Goal: Task Accomplishment & Management: Manage account settings

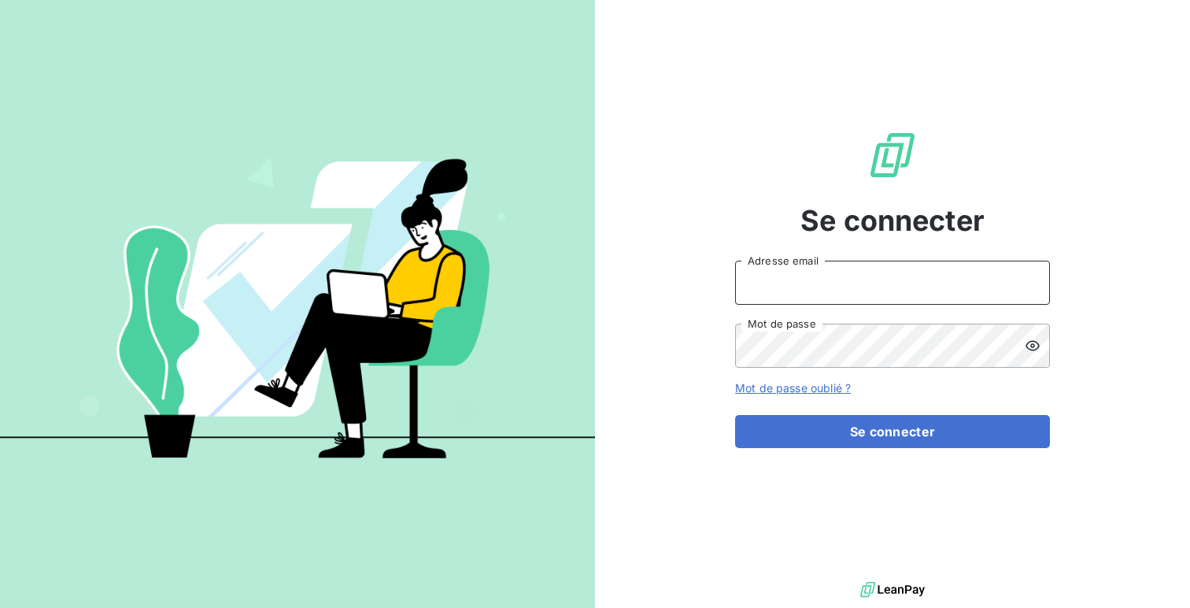
click at [765, 298] on input "Adresse email" at bounding box center [892, 283] width 315 height 44
type input "admin@profid"
click at [735, 415] on button "Se connecter" at bounding box center [892, 431] width 315 height 33
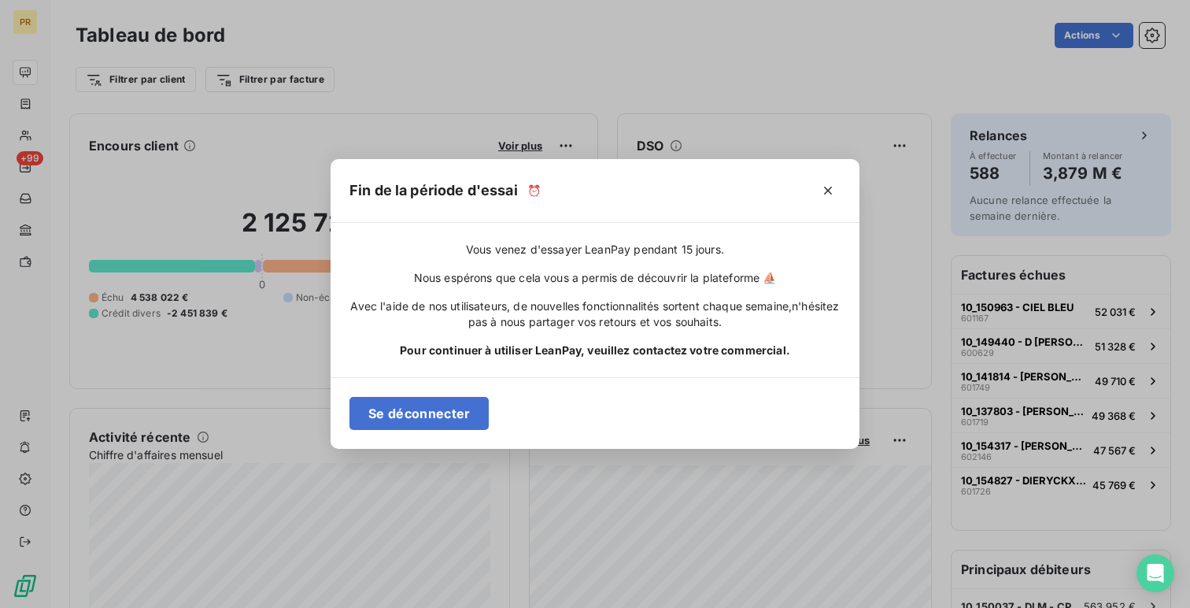
click at [125, 70] on div "Fin de la période d'essai ⏰ Vous venez d'essayer LeanPay pendant 15 jours. Nous…" at bounding box center [595, 304] width 1190 height 608
click at [832, 194] on icon "button" at bounding box center [828, 191] width 16 height 16
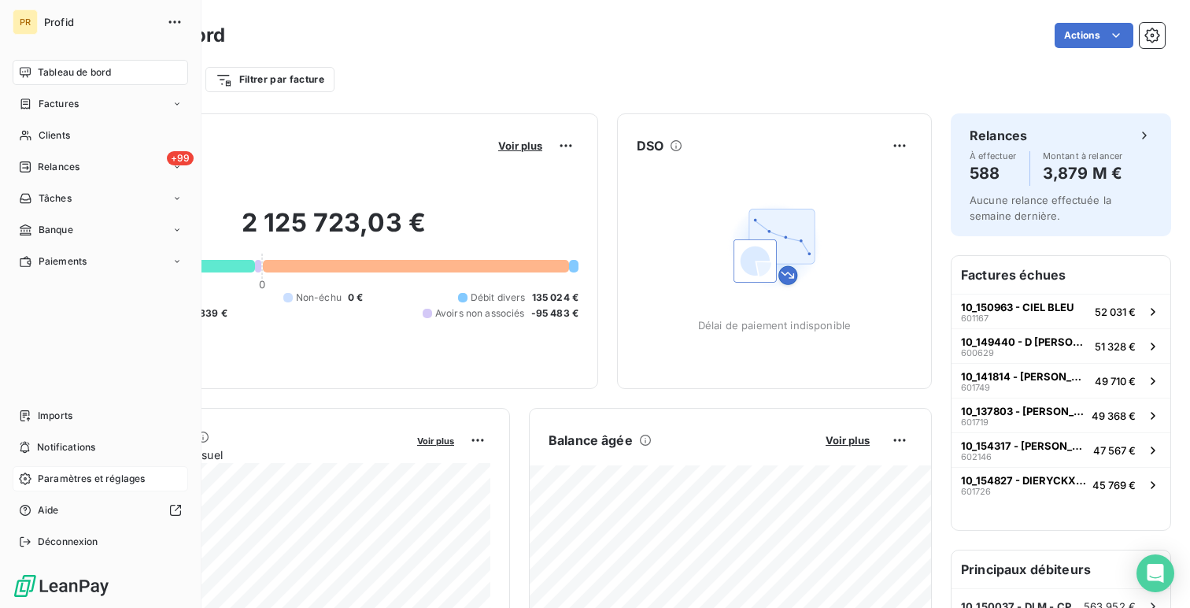
click at [70, 481] on span "Paramètres et réglages" at bounding box center [91, 479] width 107 height 14
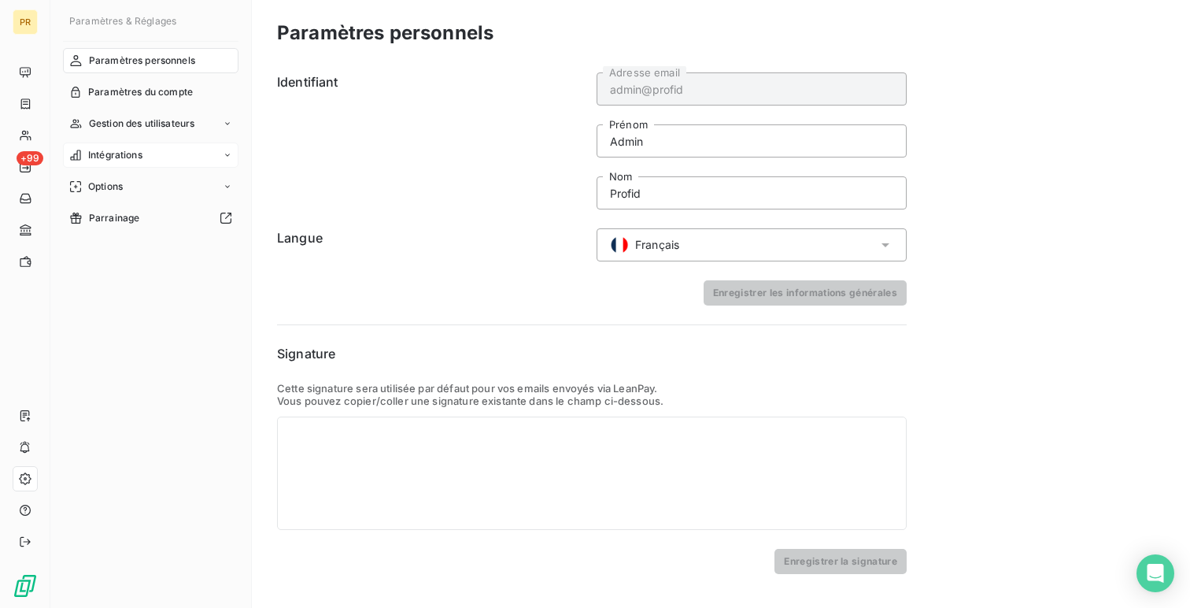
click at [125, 158] on span "Intégrations" at bounding box center [115, 155] width 54 height 14
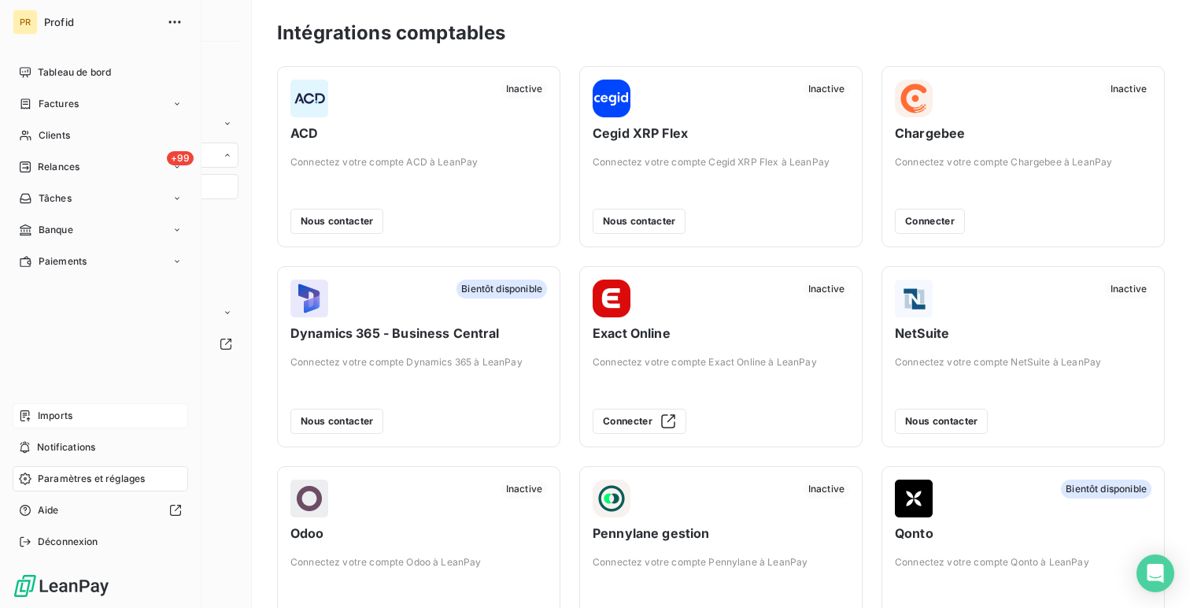
click at [48, 424] on div "Imports" at bounding box center [101, 415] width 176 height 25
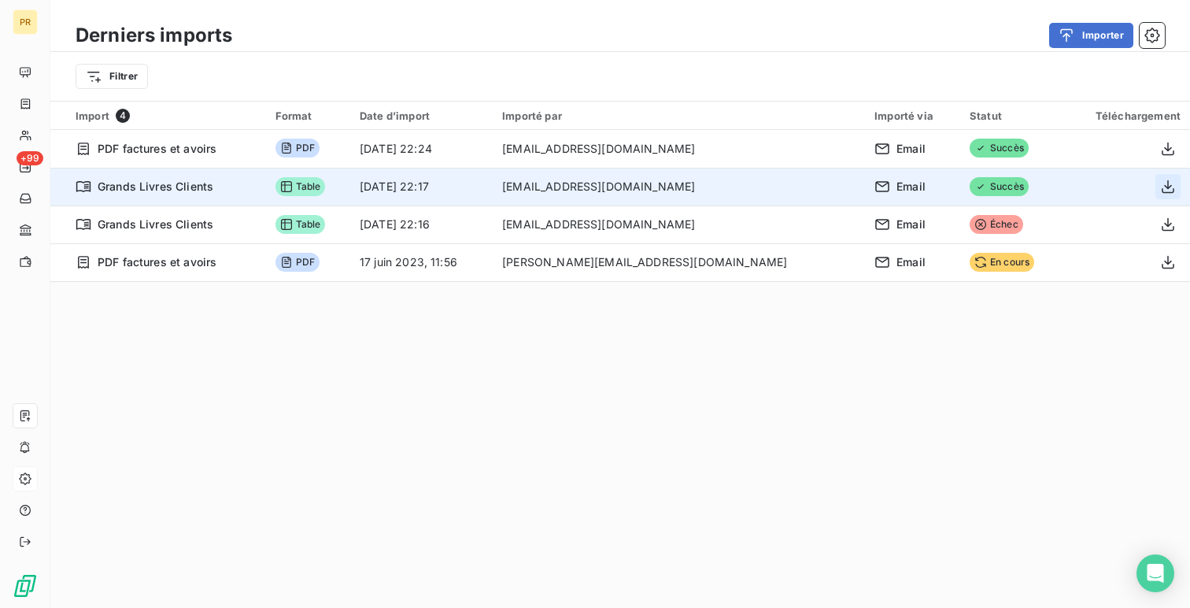
click at [1164, 189] on icon "button" at bounding box center [1169, 187] width 16 height 16
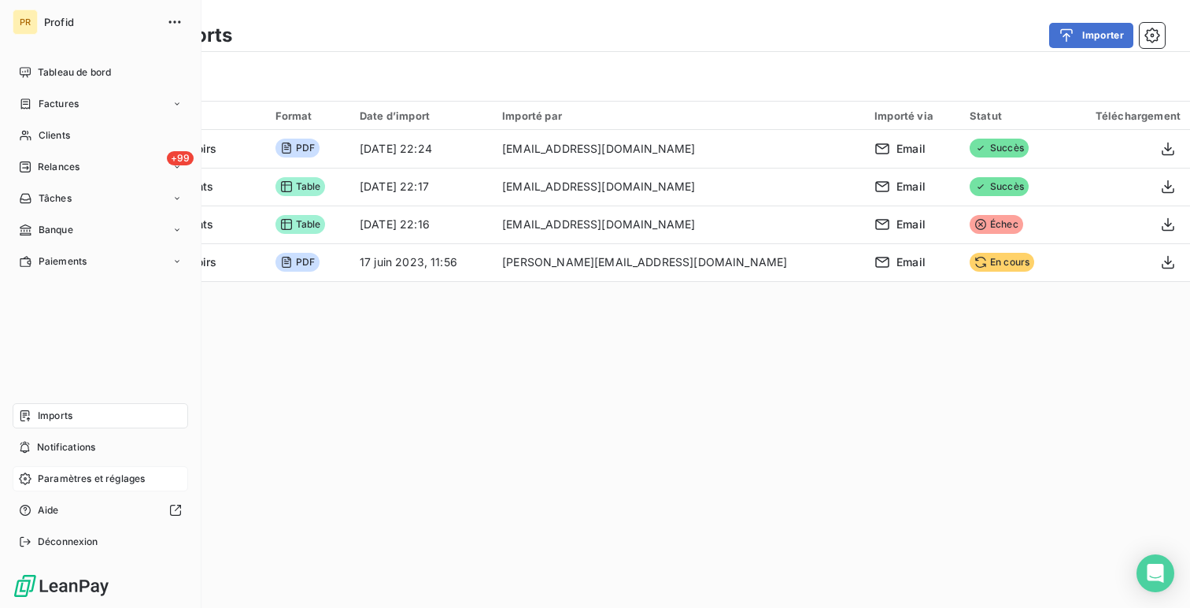
click at [41, 486] on div "Paramètres et réglages" at bounding box center [101, 478] width 176 height 25
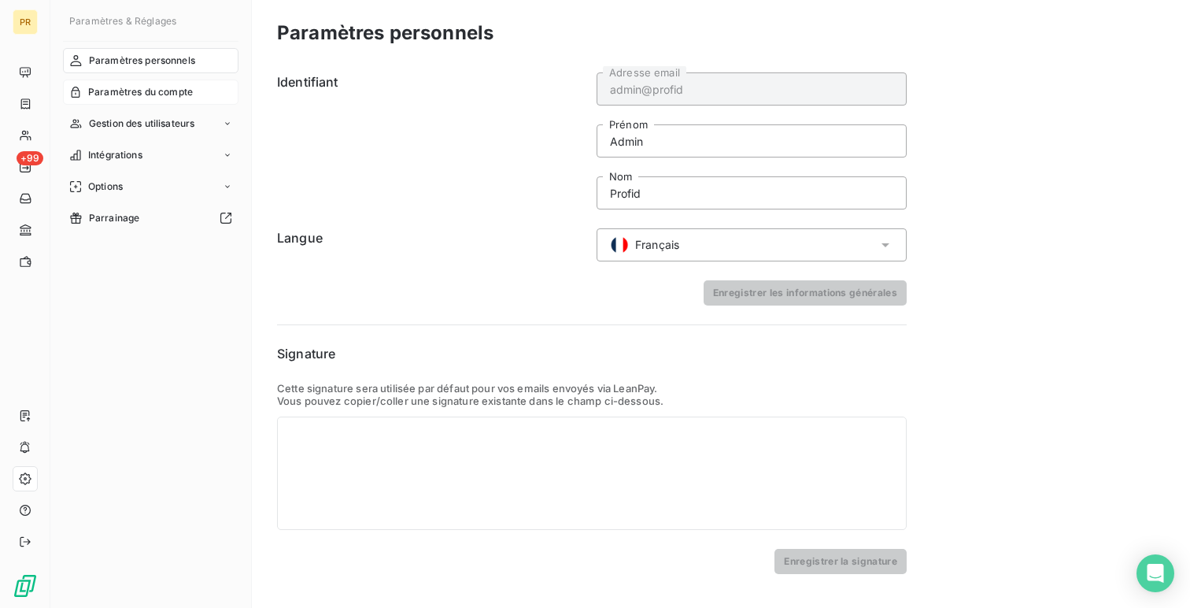
click at [135, 94] on span "Paramètres du compte" at bounding box center [140, 92] width 105 height 14
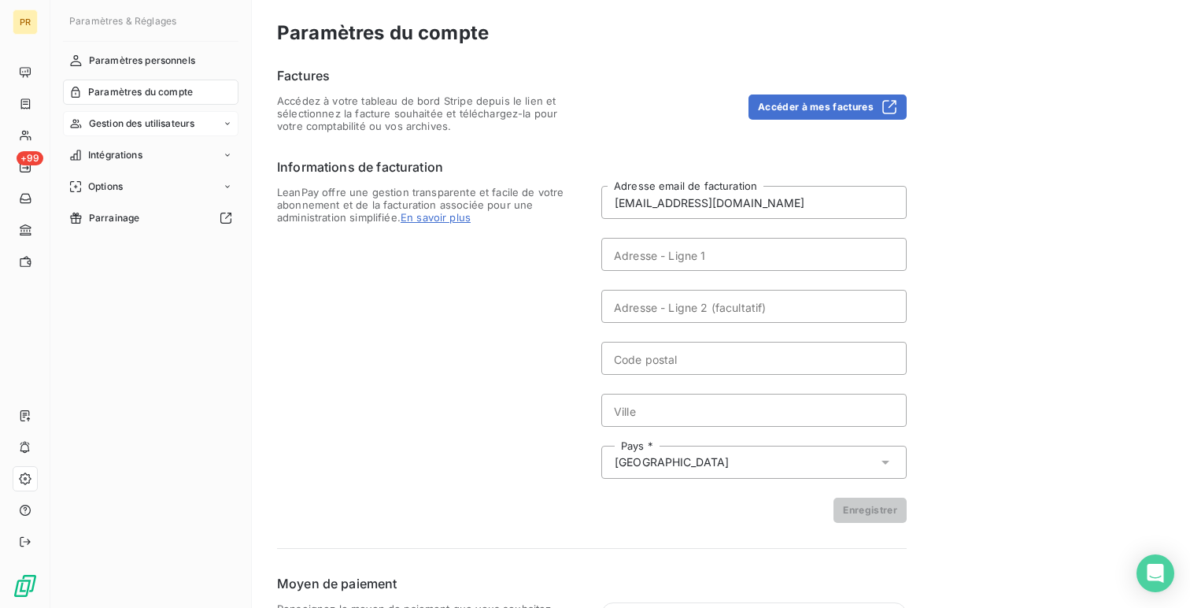
click at [125, 128] on span "Gestion des utilisateurs" at bounding box center [142, 124] width 106 height 14
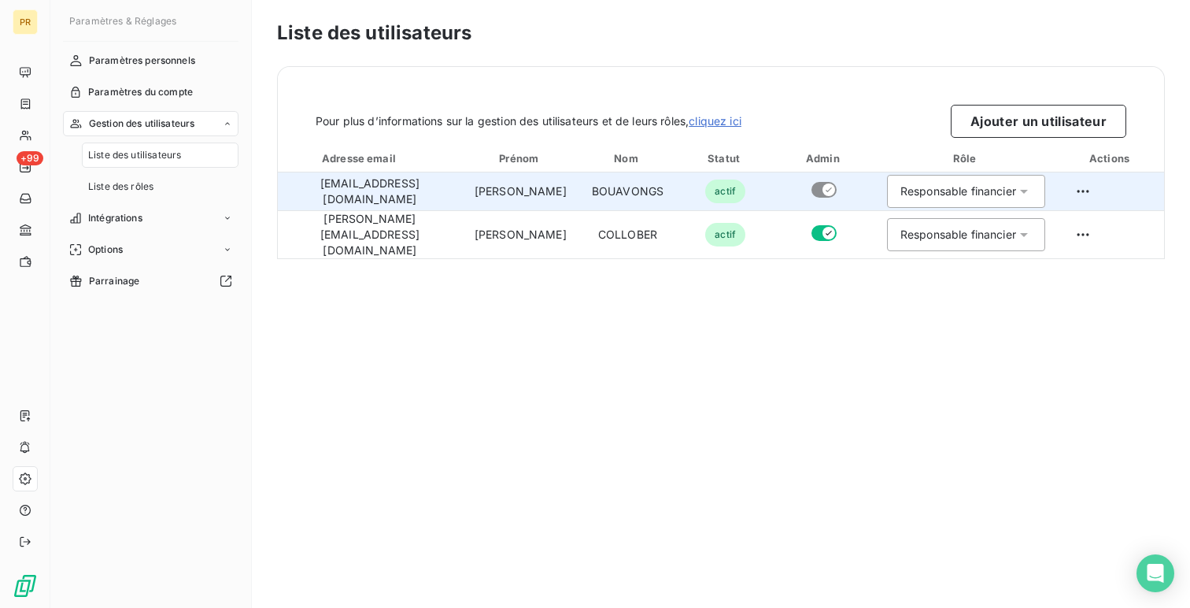
click at [370, 196] on td "bouavongs@gmail.com" at bounding box center [370, 191] width 184 height 38
copy td "bouavongs@gmail.com"
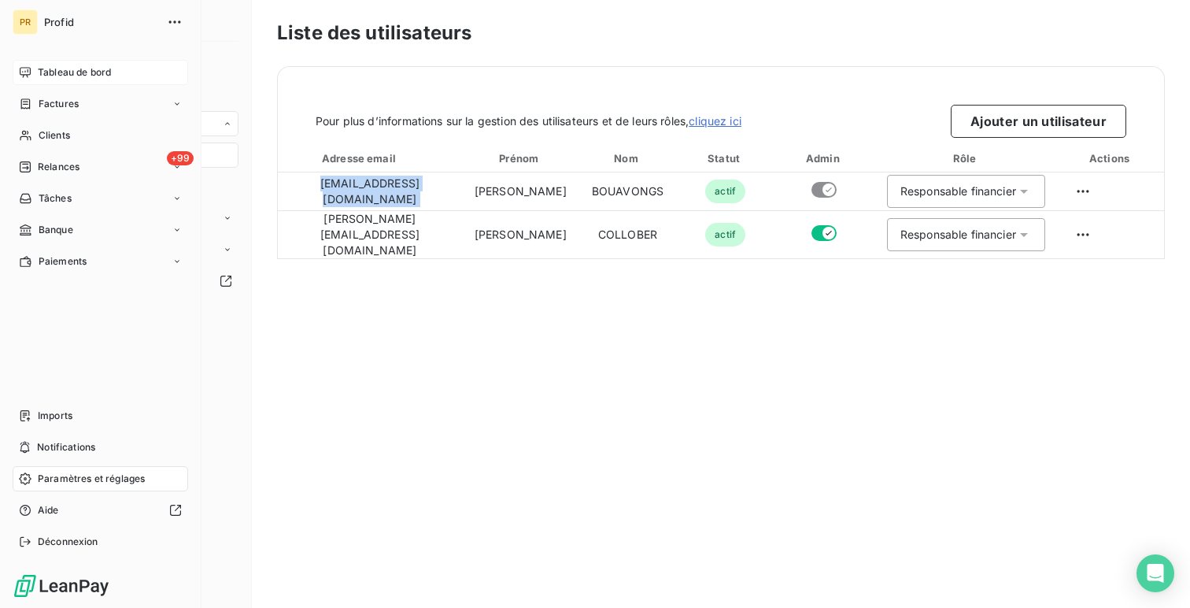
click at [22, 66] on icon at bounding box center [25, 72] width 13 height 13
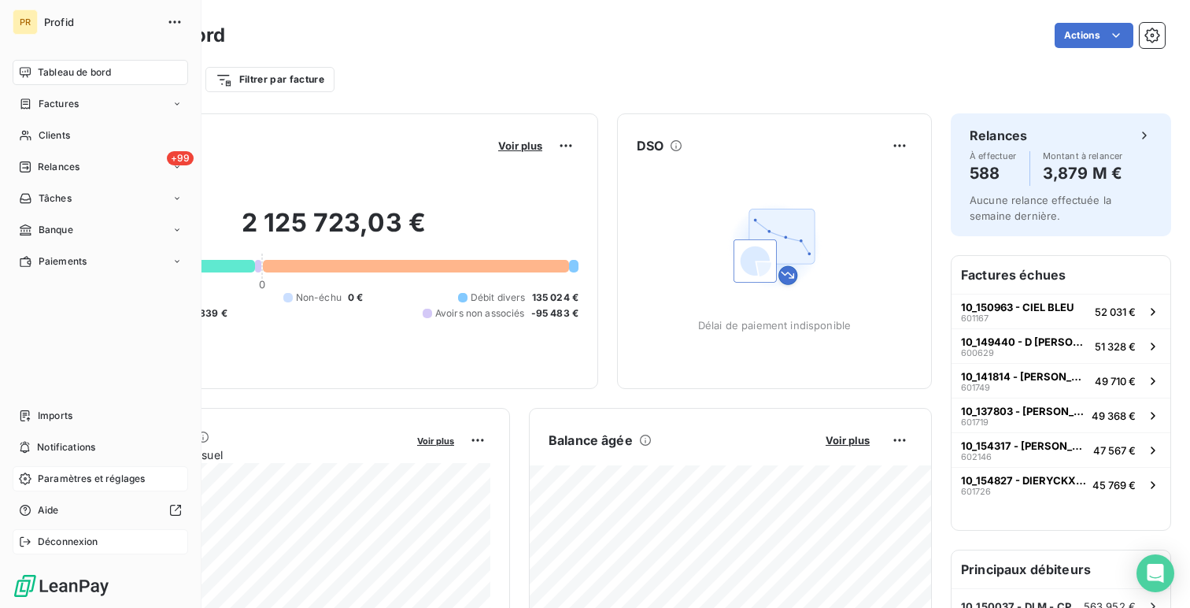
click at [98, 542] on span "Déconnexion" at bounding box center [68, 542] width 61 height 14
